Goal: Task Accomplishment & Management: Use online tool/utility

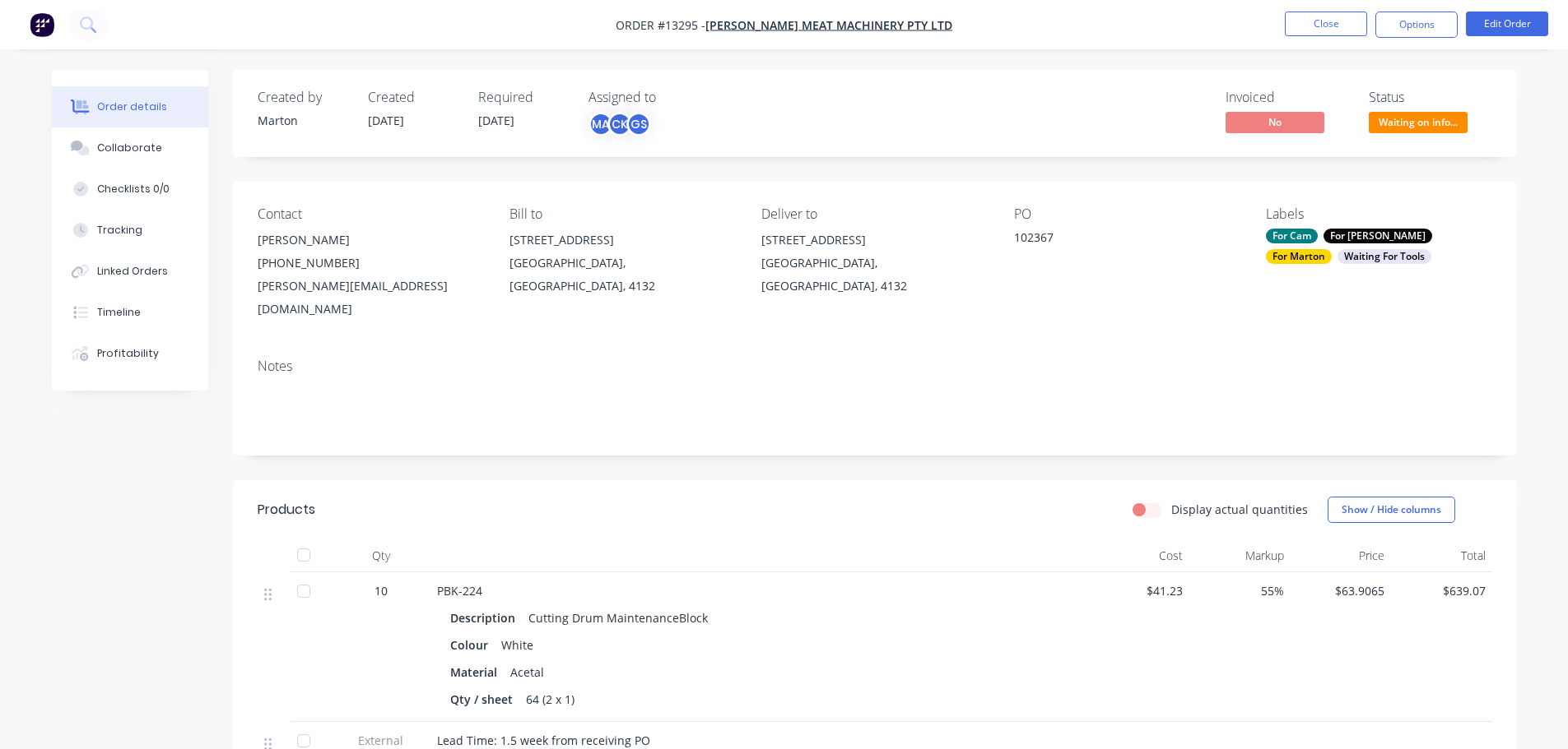
click at [1327, 8] on nav "Order #13295 - [PERSON_NAME] Meat Machinery Pty Ltd Close Options Edit Order" at bounding box center [784, 24] width 1568 height 49
click at [1317, 24] on button "Close" at bounding box center [1325, 23] width 82 height 24
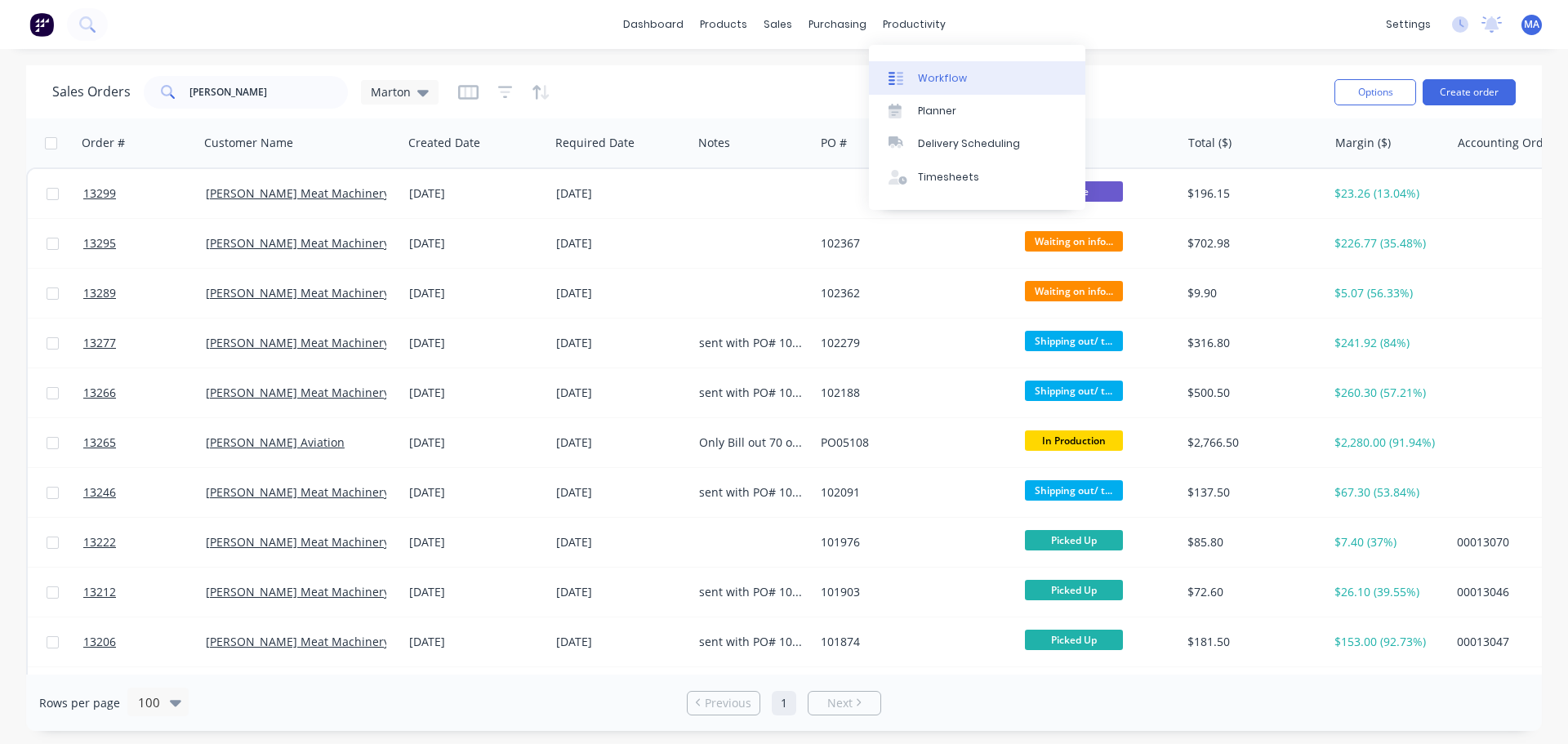
click at [936, 76] on div "Workflow" at bounding box center [942, 79] width 49 height 14
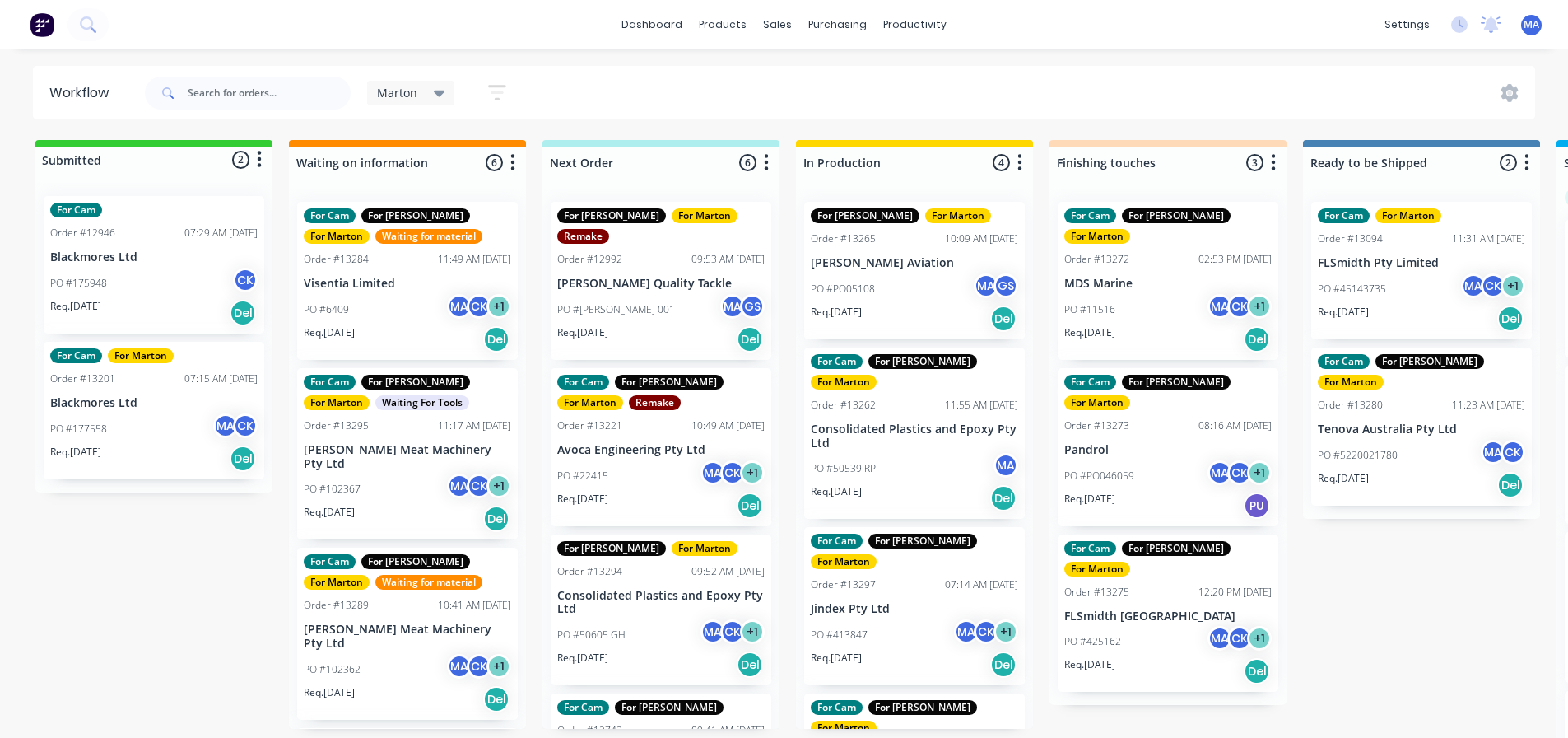
scroll to position [0, 171]
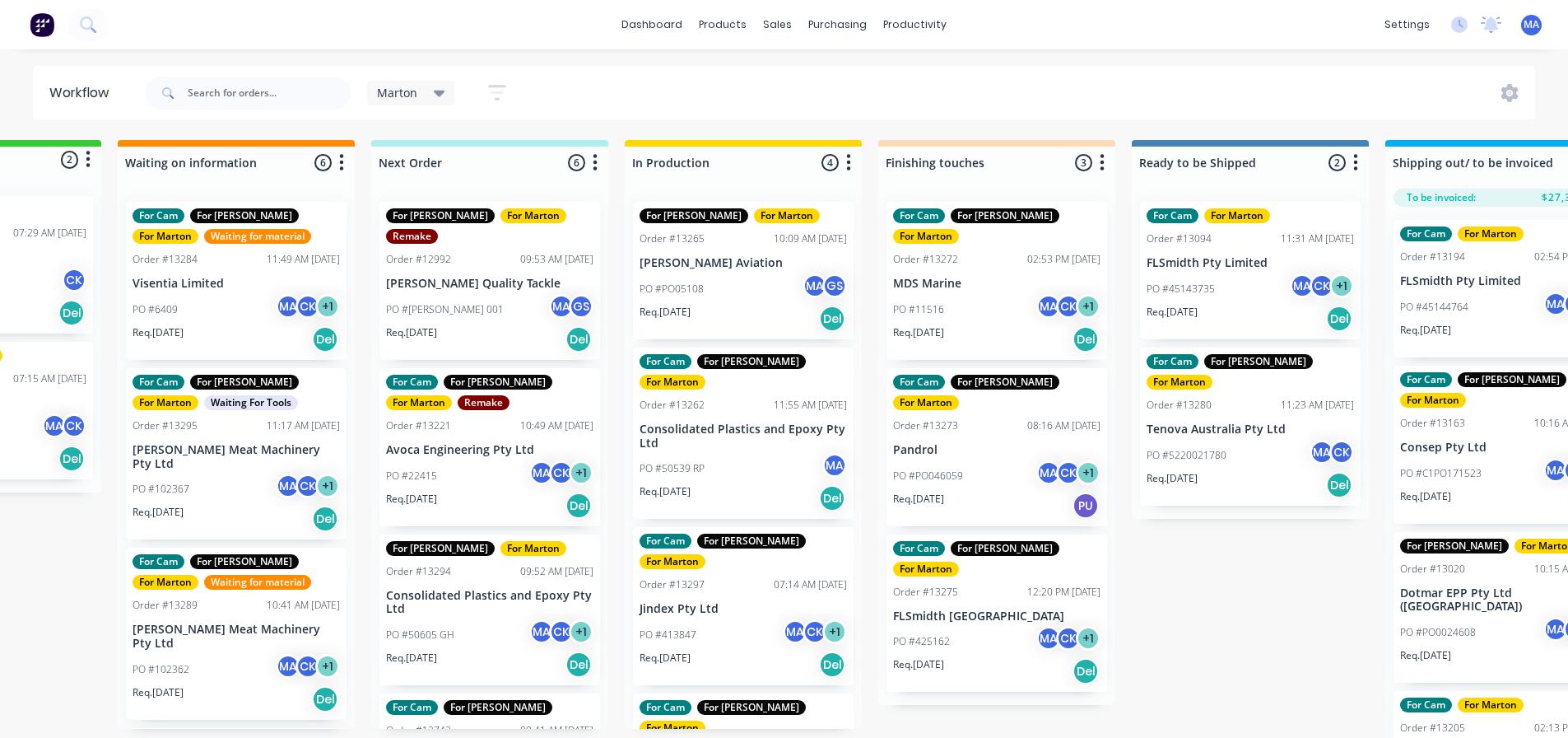
click at [706, 453] on div "PO #50539 RP MA" at bounding box center [743, 468] width 208 height 32
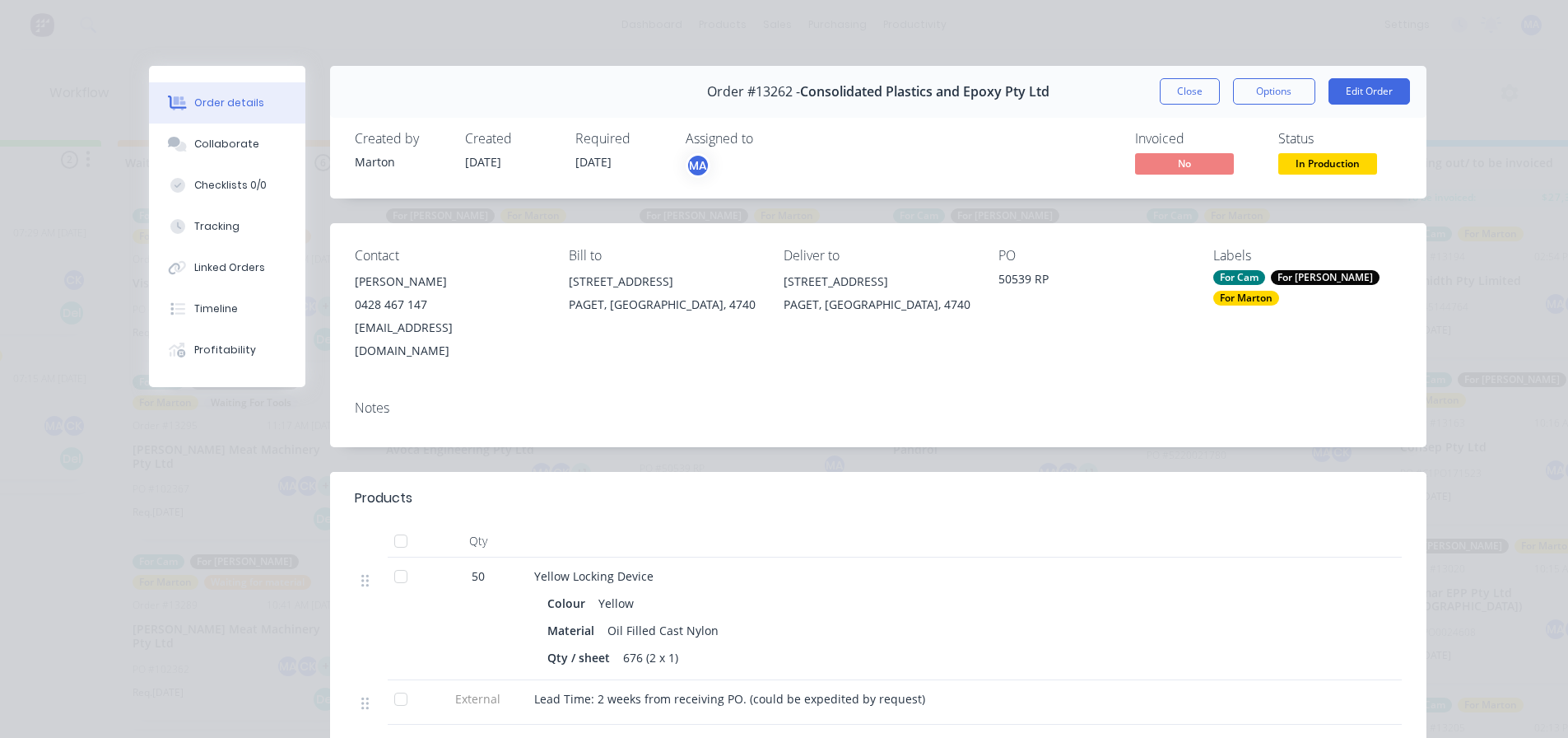
click at [1181, 88] on button "Close" at bounding box center [1189, 91] width 60 height 26
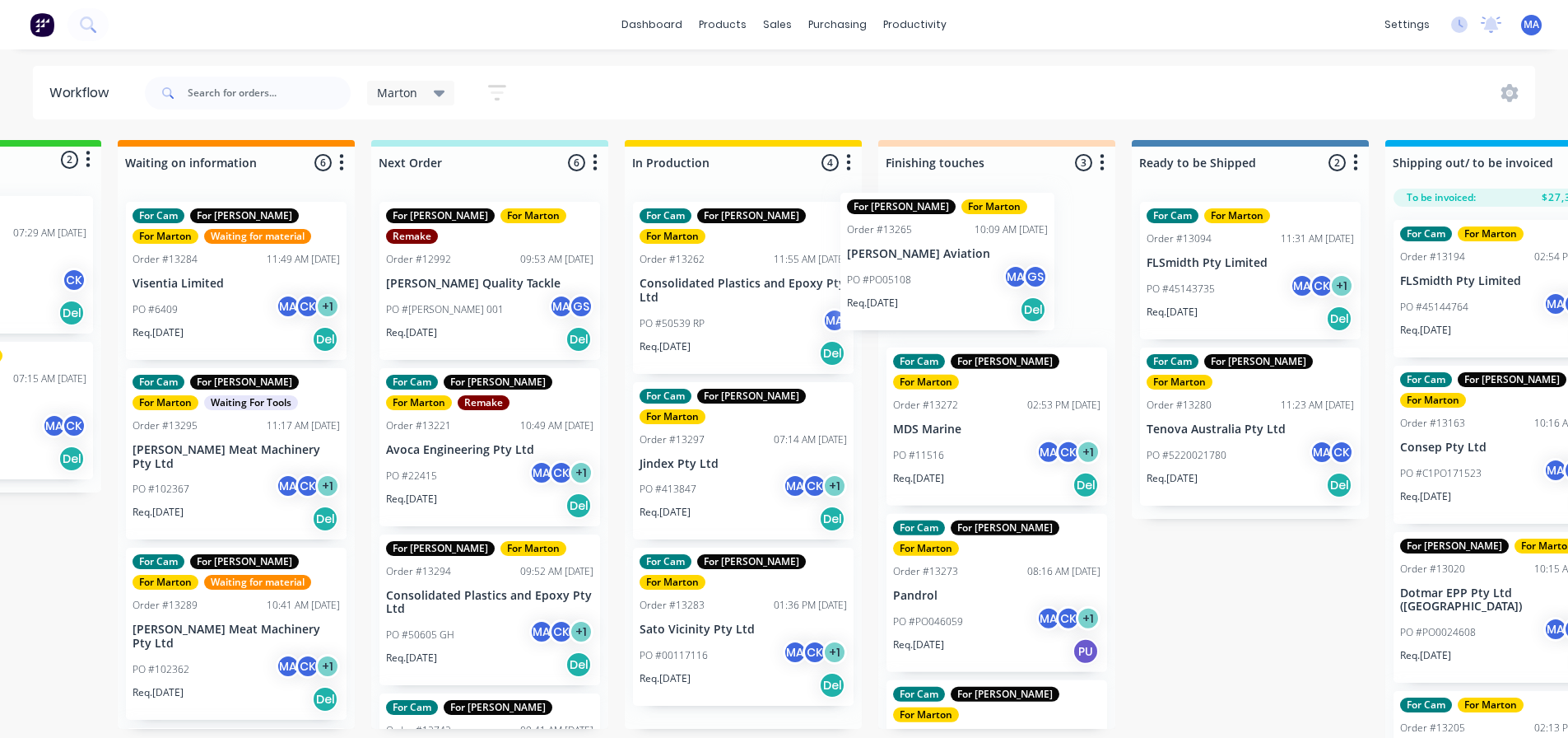
drag, startPoint x: 720, startPoint y: 259, endPoint x: 935, endPoint y: 250, distance: 215.2
click at [935, 250] on div "Submitted 2 Status colour #32CD32 hex #32CD32 Save Cancel Summaries Total order…" at bounding box center [950, 444] width 2267 height 607
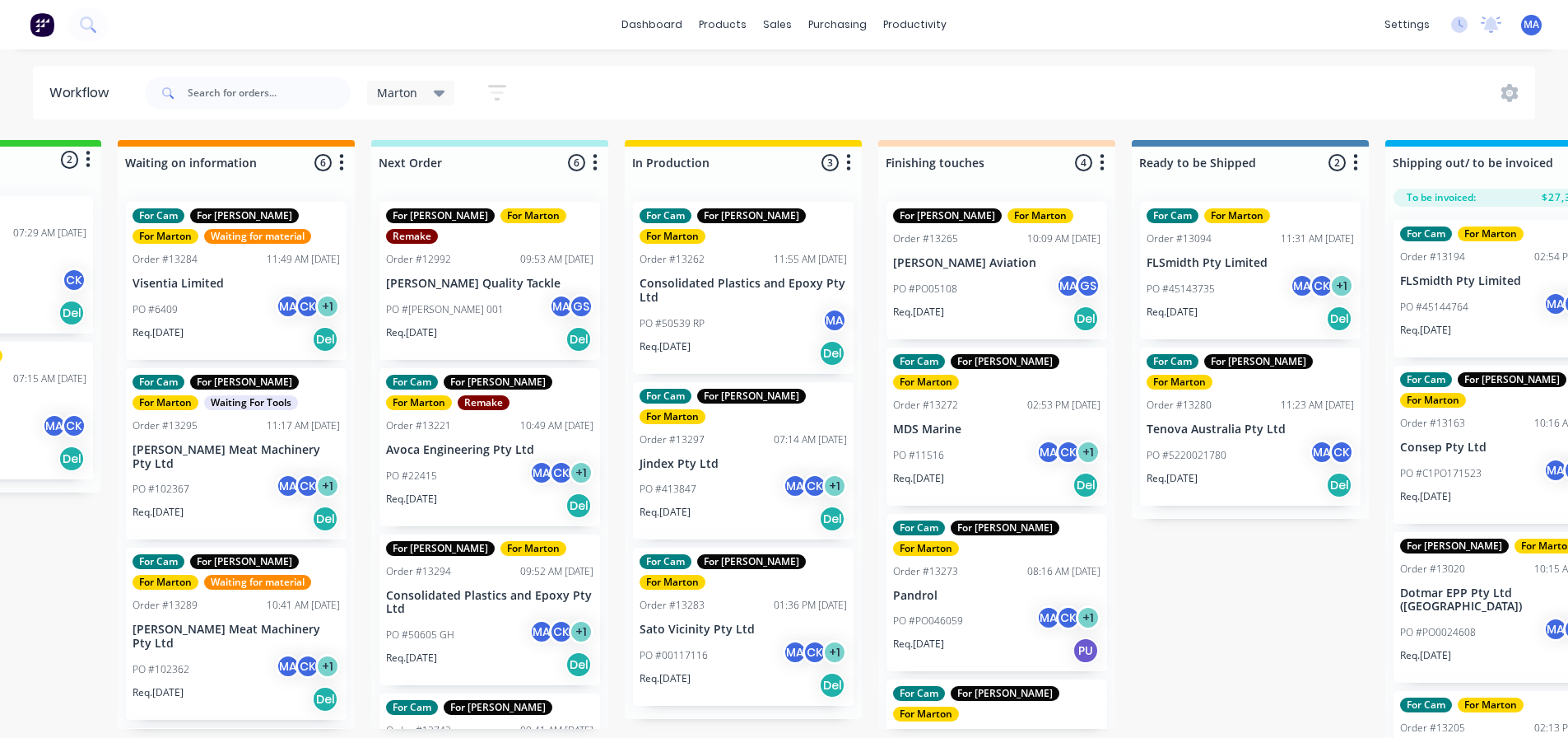
click at [720, 308] on div "PO #50539 RP MA" at bounding box center [743, 323] width 208 height 32
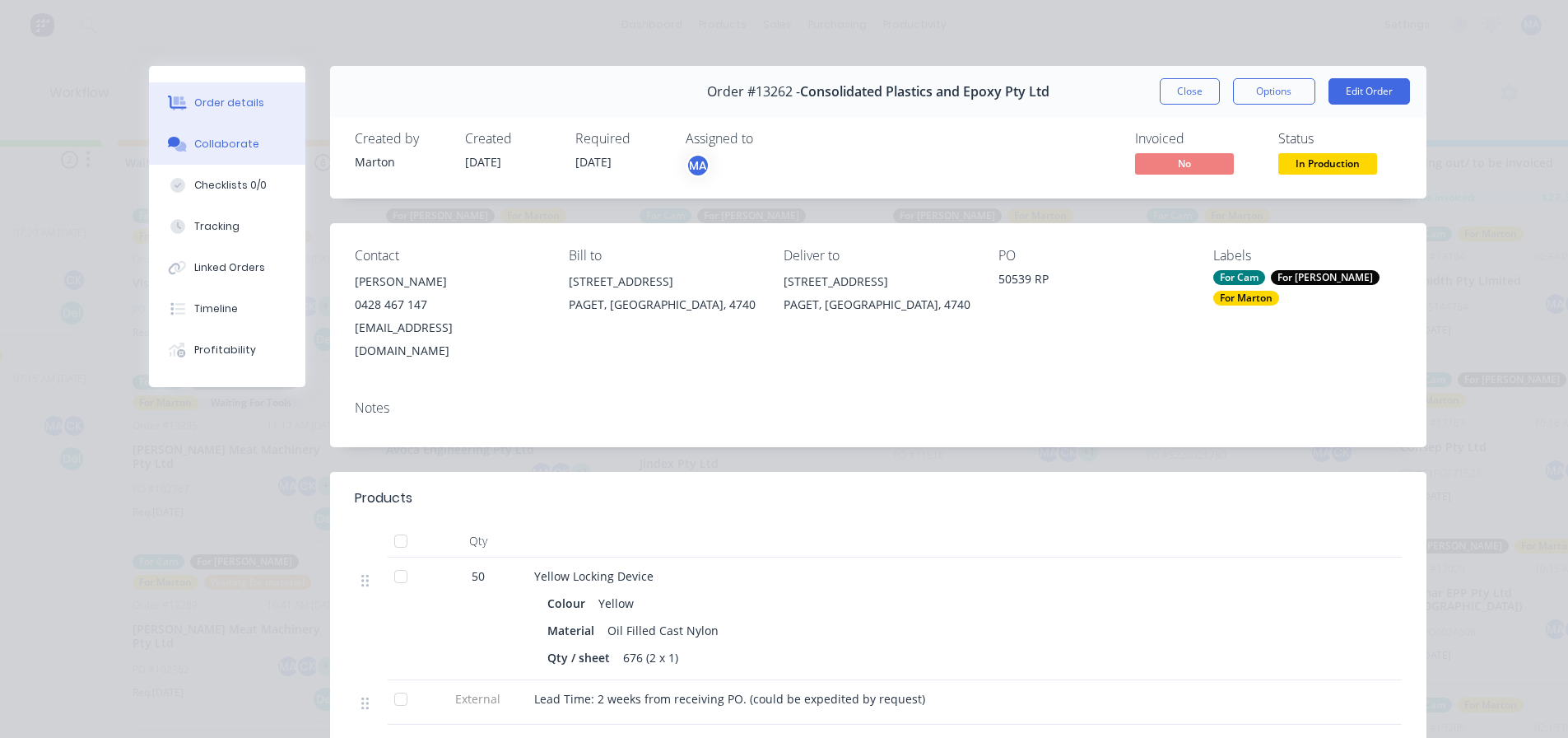
click at [226, 155] on button "Collaborate" at bounding box center [228, 144] width 157 height 41
